Goal: Task Accomplishment & Management: Use online tool/utility

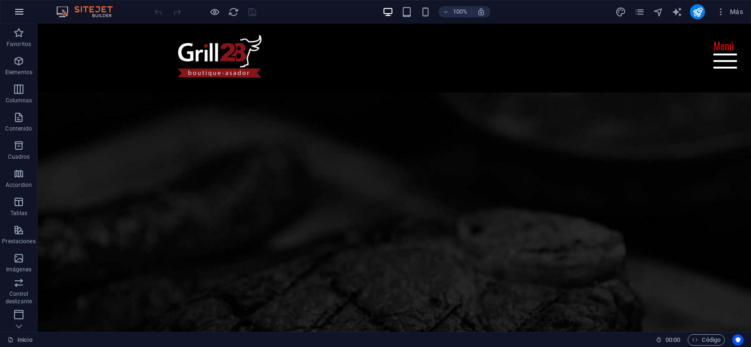
click at [18, 15] on icon "button" at bounding box center [19, 11] width 11 height 11
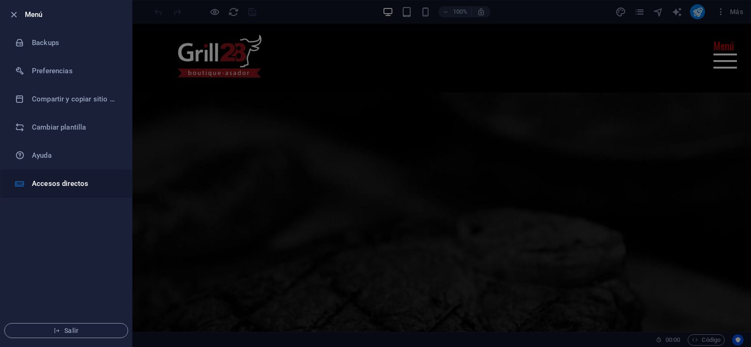
click at [54, 182] on h6 "Accesos directos" at bounding box center [75, 183] width 87 height 11
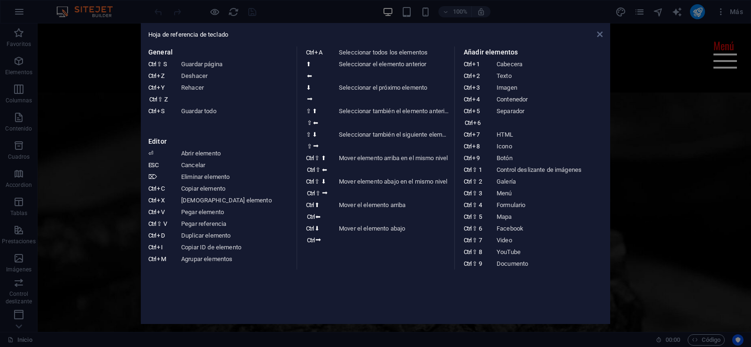
click at [598, 36] on icon at bounding box center [600, 35] width 6 height 8
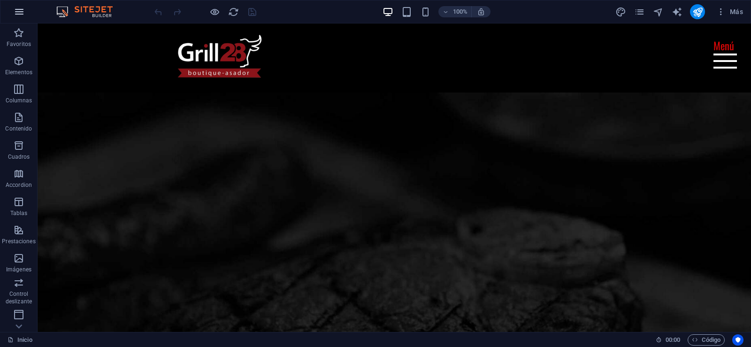
click at [18, 13] on icon "button" at bounding box center [19, 11] width 11 height 11
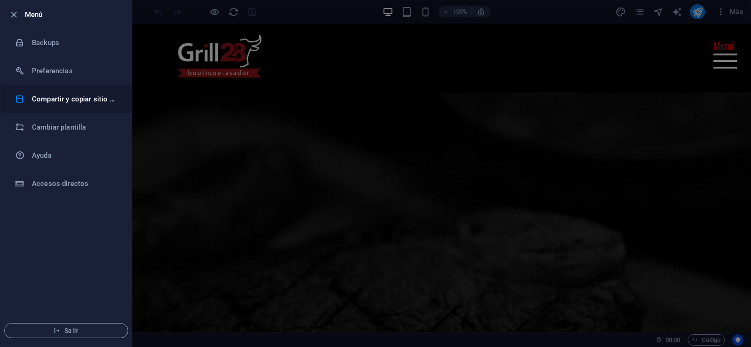
click at [45, 100] on h6 "Compartir y copiar sitio web" at bounding box center [75, 98] width 87 height 11
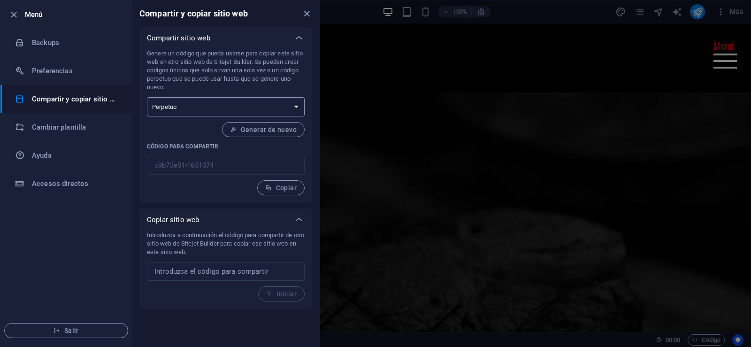
click at [251, 105] on select "Único Perpetuo" at bounding box center [226, 106] width 158 height 19
click at [210, 196] on div "Genere un código que pueda usarse para copiar este sitio web en otro sitio web …" at bounding box center [225, 126] width 173 height 154
click at [49, 77] on li "Preferencias" at bounding box center [65, 71] width 131 height 28
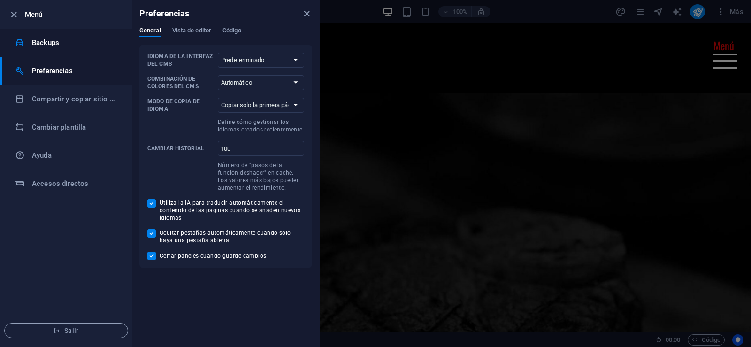
click at [50, 44] on h6 "Backups" at bounding box center [75, 42] width 87 height 11
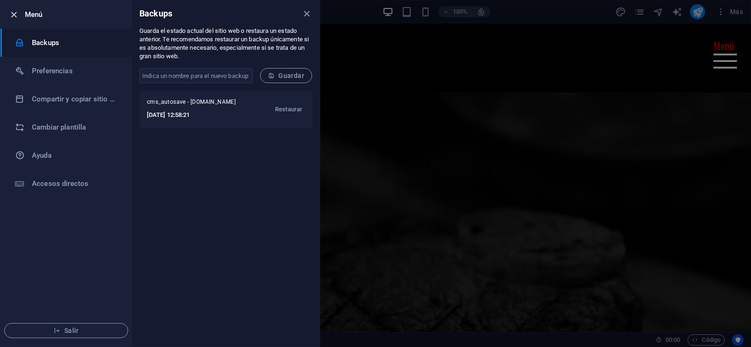
click at [16, 15] on icon "button" at bounding box center [13, 14] width 11 height 11
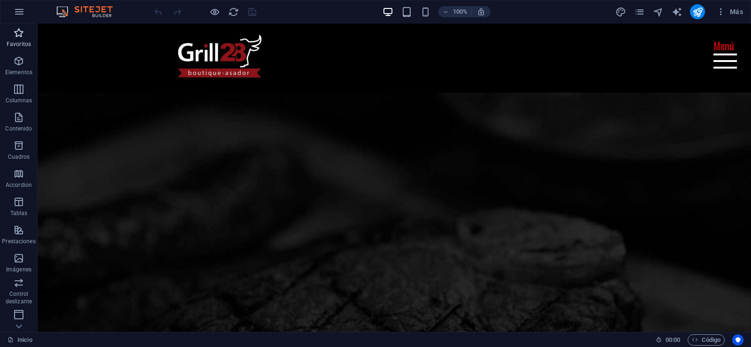
scroll to position [114, 0]
click at [740, 340] on icon "Usercentrics" at bounding box center [738, 340] width 7 height 7
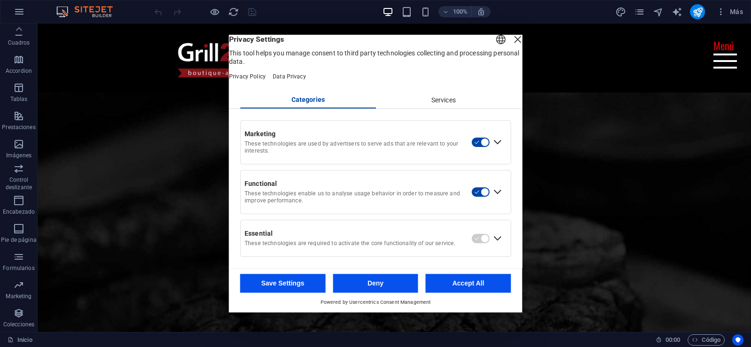
click at [511, 46] on div "Close Layer" at bounding box center [517, 39] width 13 height 13
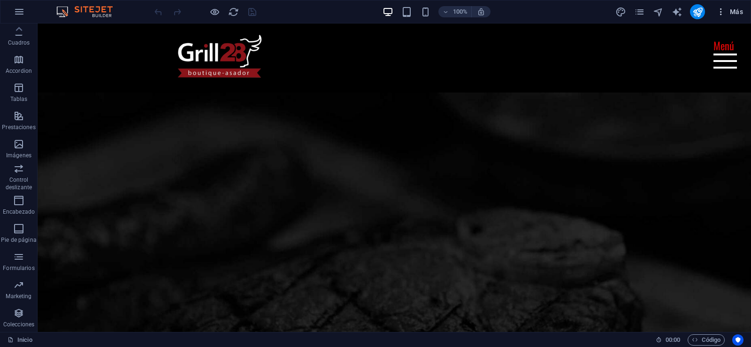
click at [723, 15] on icon "button" at bounding box center [720, 11] width 9 height 9
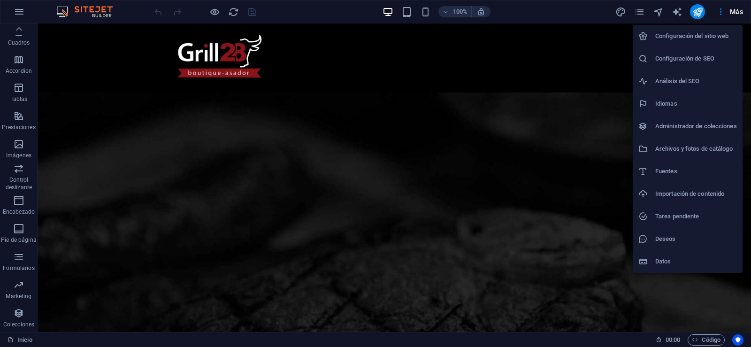
click at [714, 34] on h6 "Configuración del sitio web" at bounding box center [696, 36] width 82 height 11
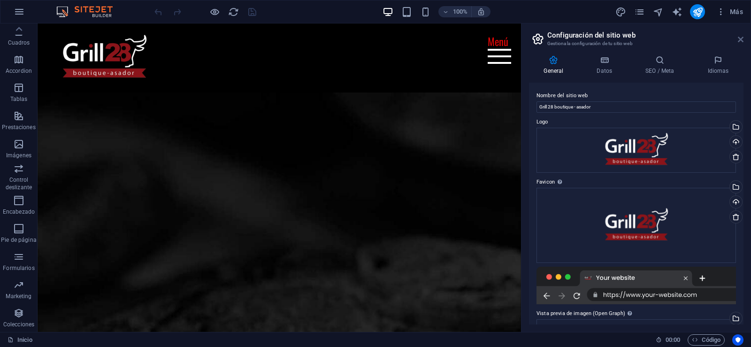
click at [739, 40] on icon at bounding box center [741, 40] width 6 height 8
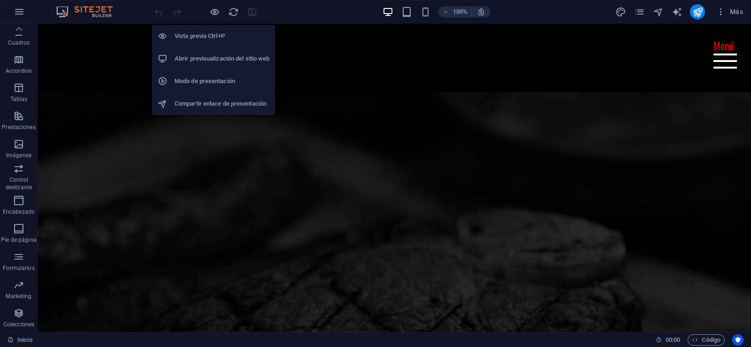
click at [217, 98] on li "Compartir enlace de presentación" at bounding box center [213, 103] width 123 height 23
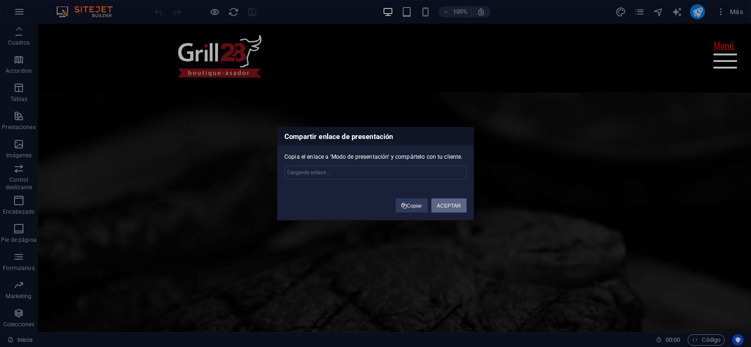
type input "[URL][DOMAIN_NAME]"
click at [421, 203] on button "Copiar" at bounding box center [411, 205] width 31 height 14
click at [464, 201] on button "ACEPTAR" at bounding box center [448, 205] width 35 height 14
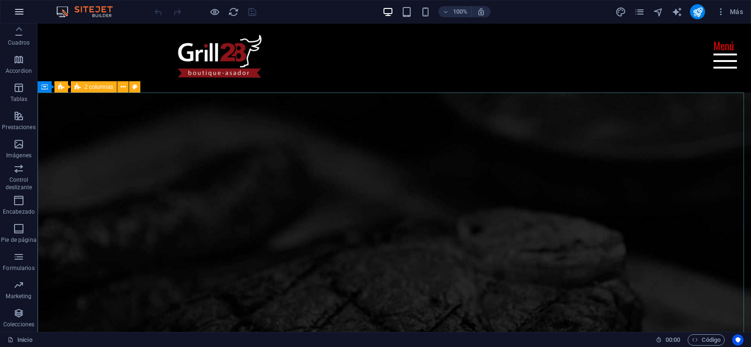
click at [25, 15] on button "button" at bounding box center [19, 11] width 23 height 23
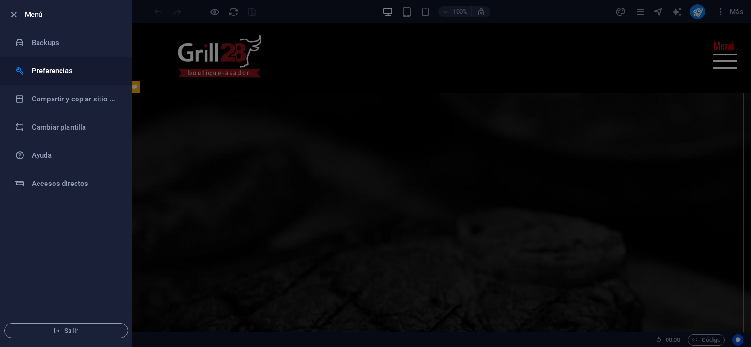
click at [50, 79] on li "Preferencias" at bounding box center [65, 71] width 131 height 28
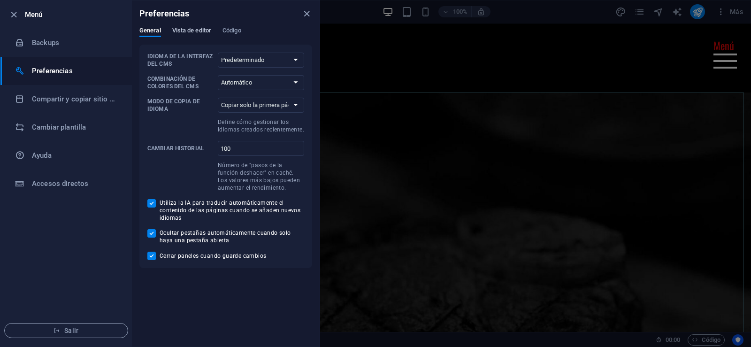
click at [204, 31] on span "Vista de editor" at bounding box center [191, 31] width 39 height 13
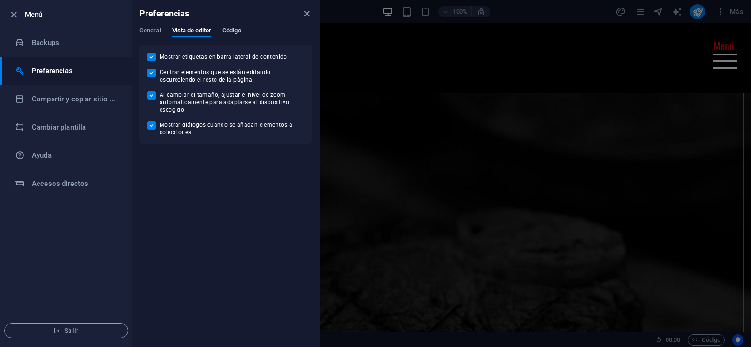
click at [241, 31] on span "Código" at bounding box center [232, 31] width 19 height 13
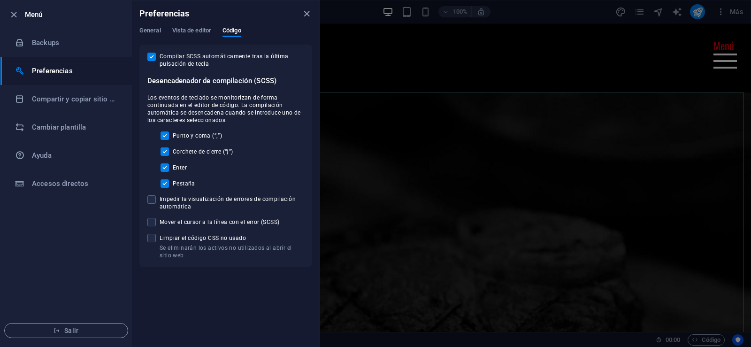
click at [152, 26] on div "Preferencias" at bounding box center [226, 13] width 188 height 26
click at [152, 30] on span "General" at bounding box center [150, 31] width 22 height 13
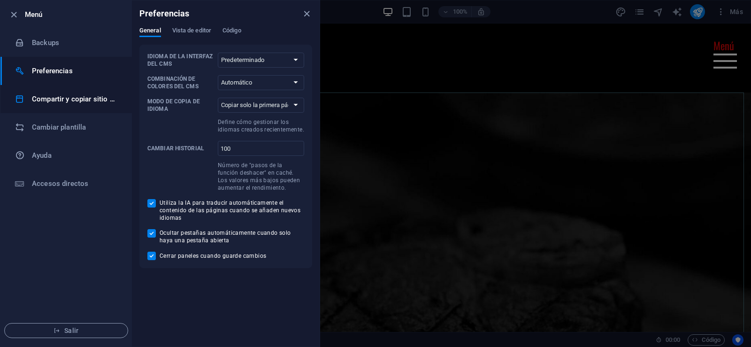
click at [67, 105] on li "Compartir y copiar sitio web" at bounding box center [65, 99] width 131 height 28
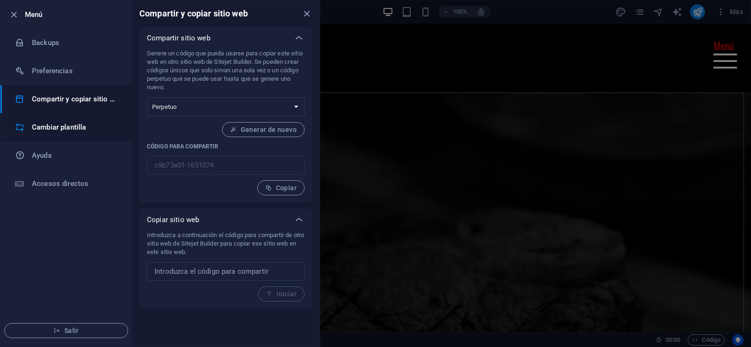
click at [66, 124] on h6 "Cambiar plantilla" at bounding box center [75, 127] width 87 height 11
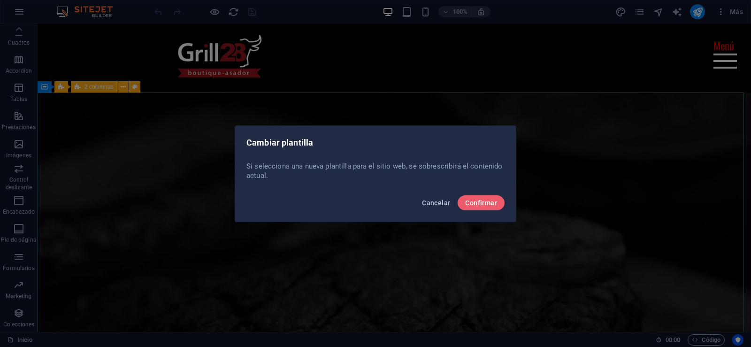
click at [441, 203] on span "Cancelar" at bounding box center [436, 203] width 28 height 8
